Goal: Information Seeking & Learning: Learn about a topic

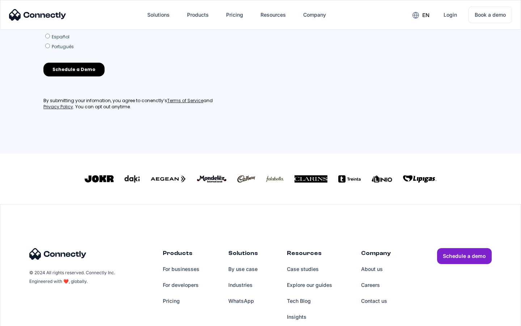
scroll to position [317, 0]
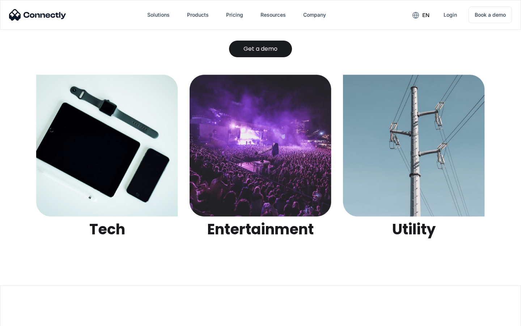
scroll to position [2284, 0]
